Goal: Information Seeking & Learning: Learn about a topic

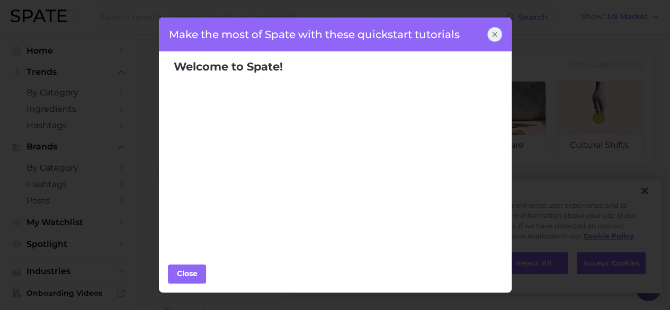
click at [498, 30] on icon at bounding box center [494, 34] width 8 height 8
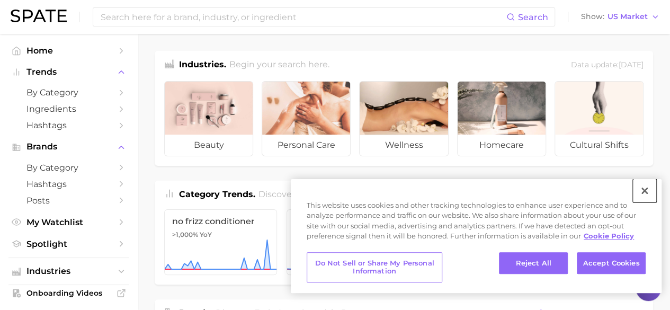
click at [643, 188] on button "Close" at bounding box center [644, 190] width 23 height 23
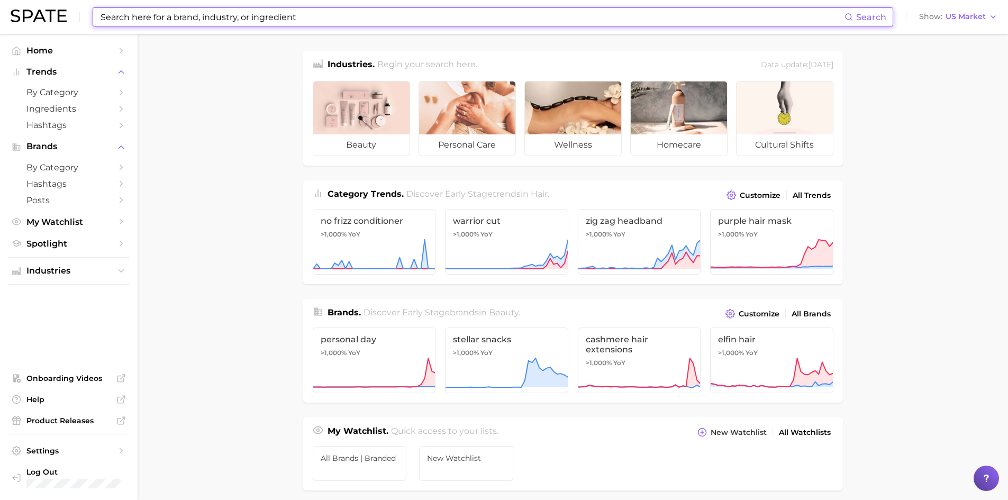
click at [241, 18] on input at bounding box center [472, 17] width 745 height 18
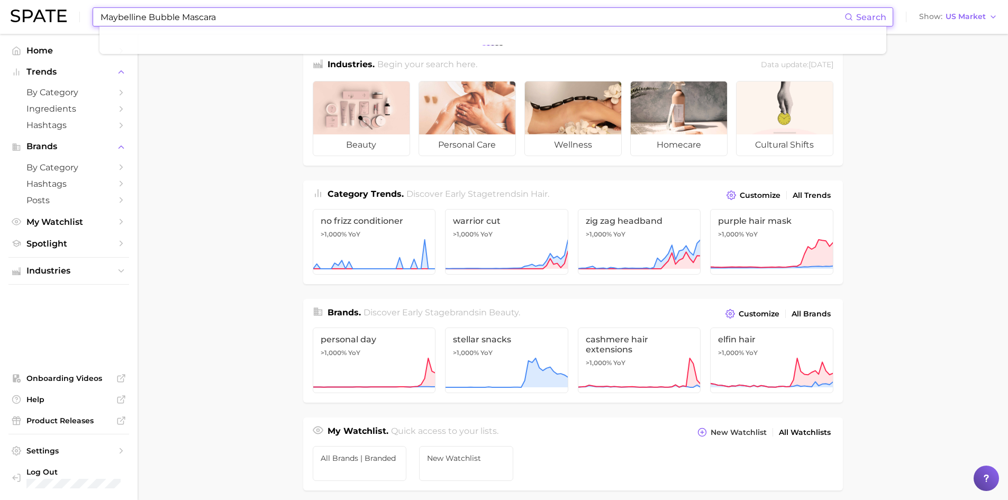
type input "Maybelline Bubble Mascara"
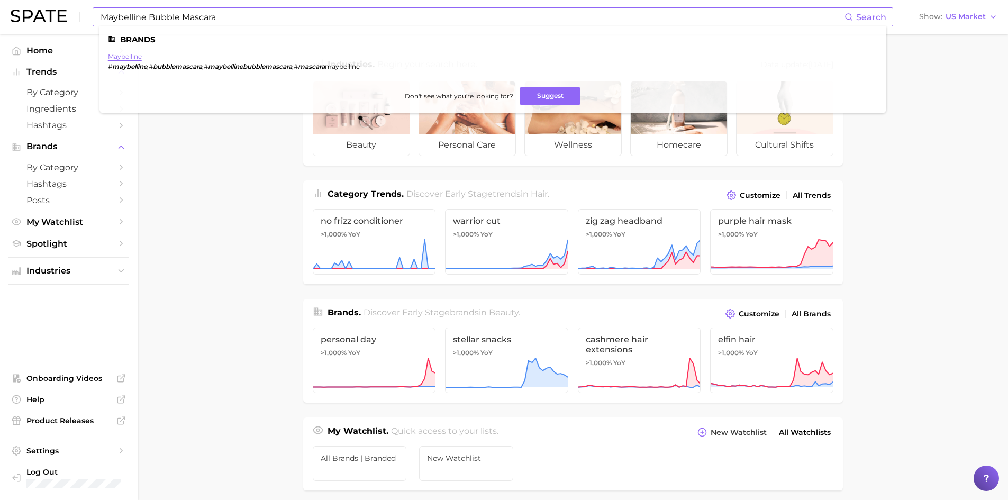
click at [114, 59] on link "maybelline" at bounding box center [125, 56] width 34 height 8
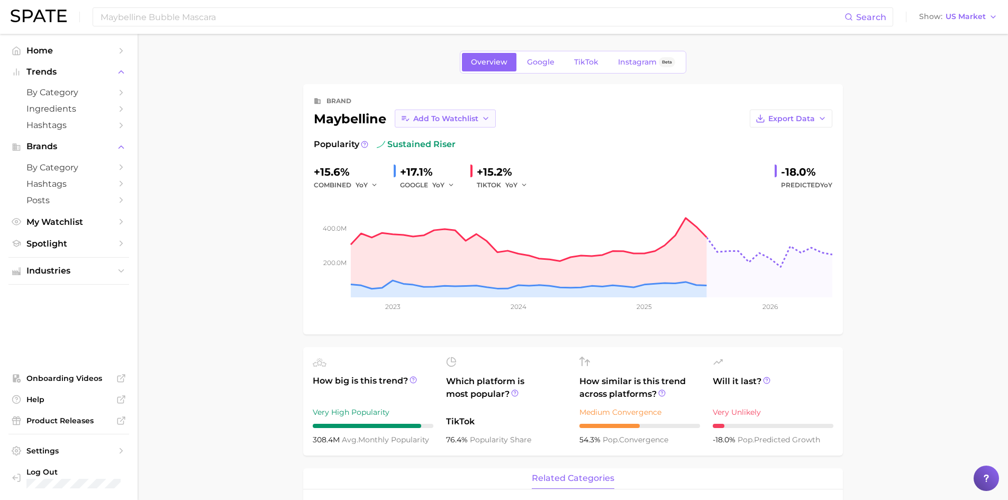
click at [487, 121] on icon "button" at bounding box center [486, 118] width 8 height 8
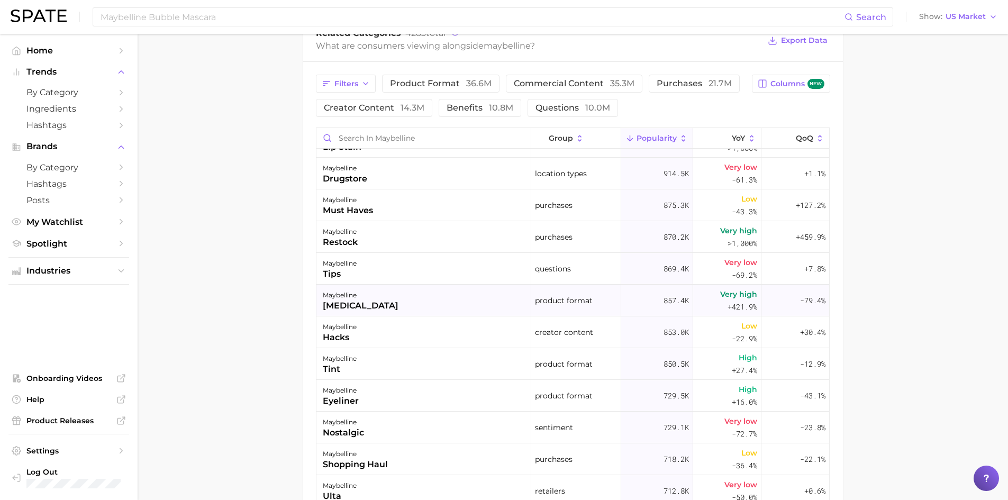
scroll to position [1165, 0]
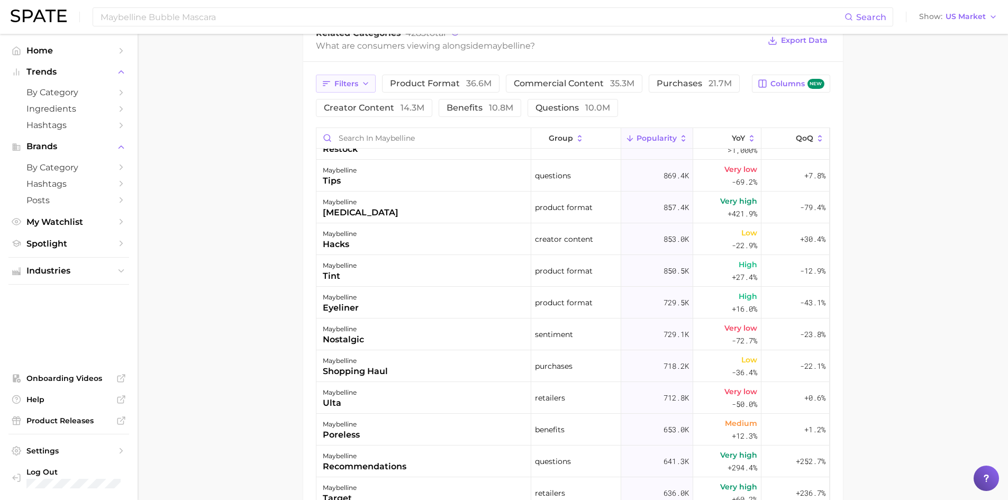
click at [348, 88] on span "Filters" at bounding box center [347, 83] width 24 height 9
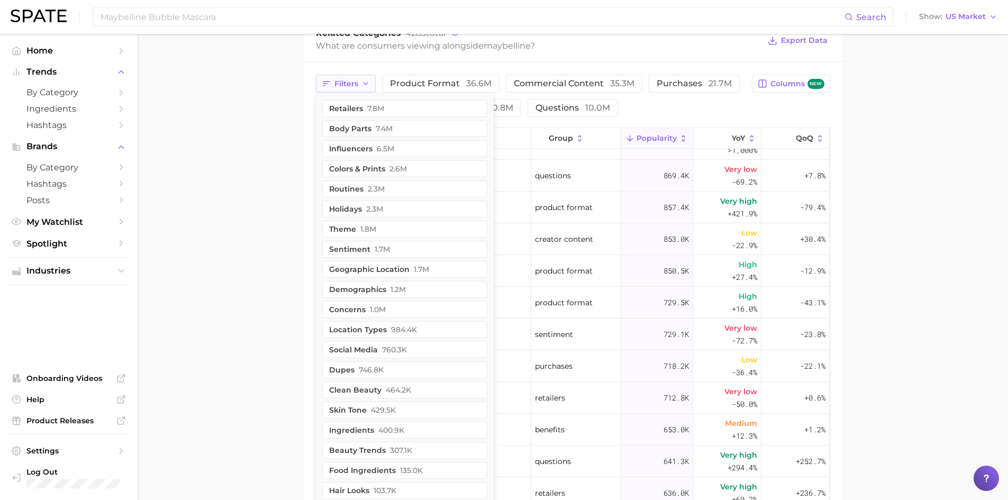
click at [347, 88] on span "Filters" at bounding box center [347, 83] width 24 height 9
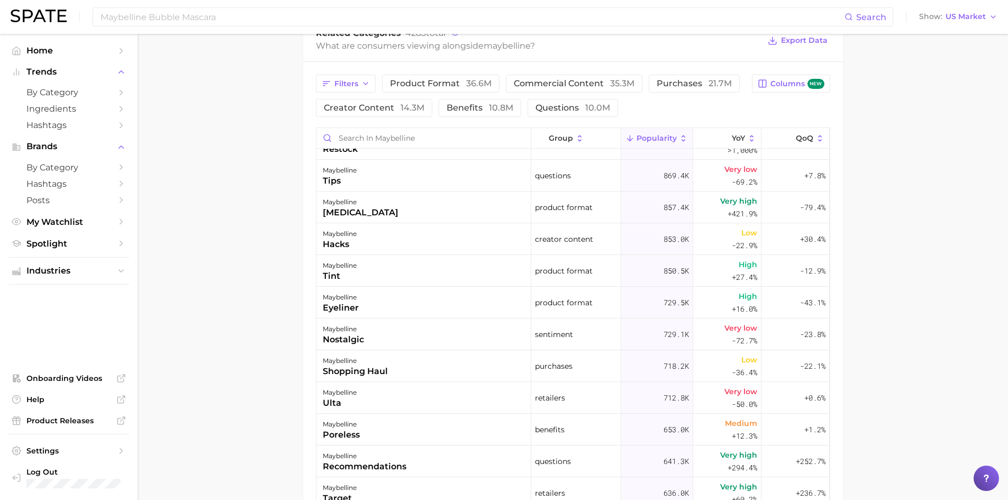
click at [277, 167] on main "Overview Google TikTok Instagram Beta brand maybelline Add to Watchlist Export …" at bounding box center [573, 125] width 871 height 1136
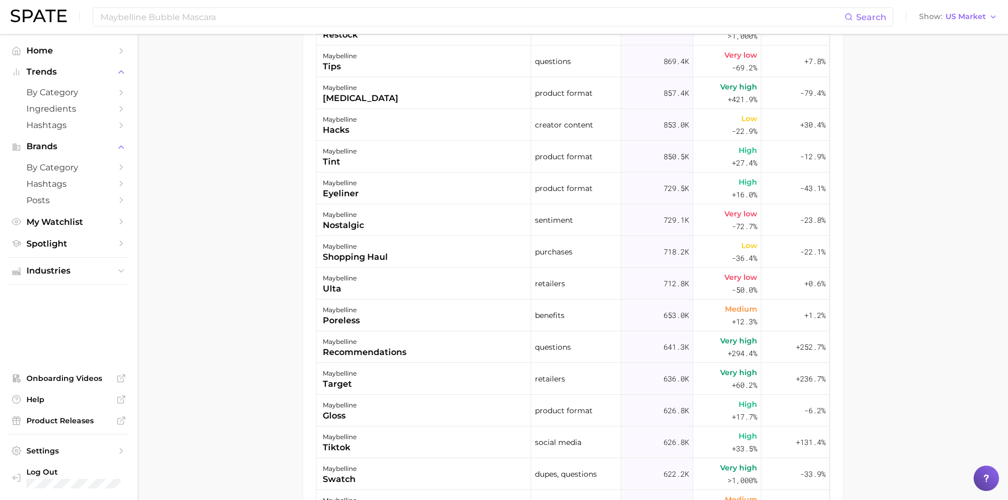
scroll to position [670, 0]
